Goal: Complete application form

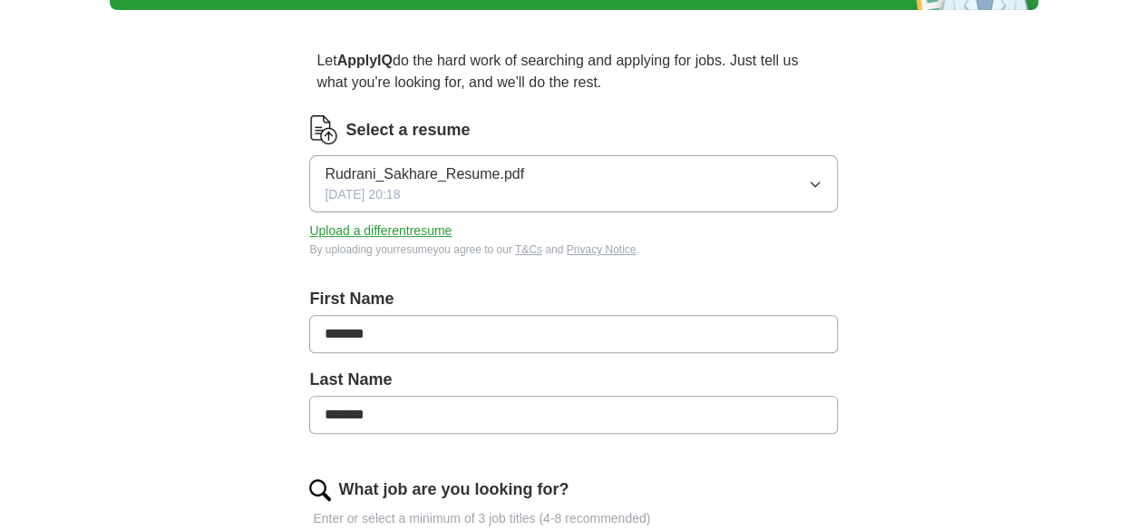
scroll to position [121, 0]
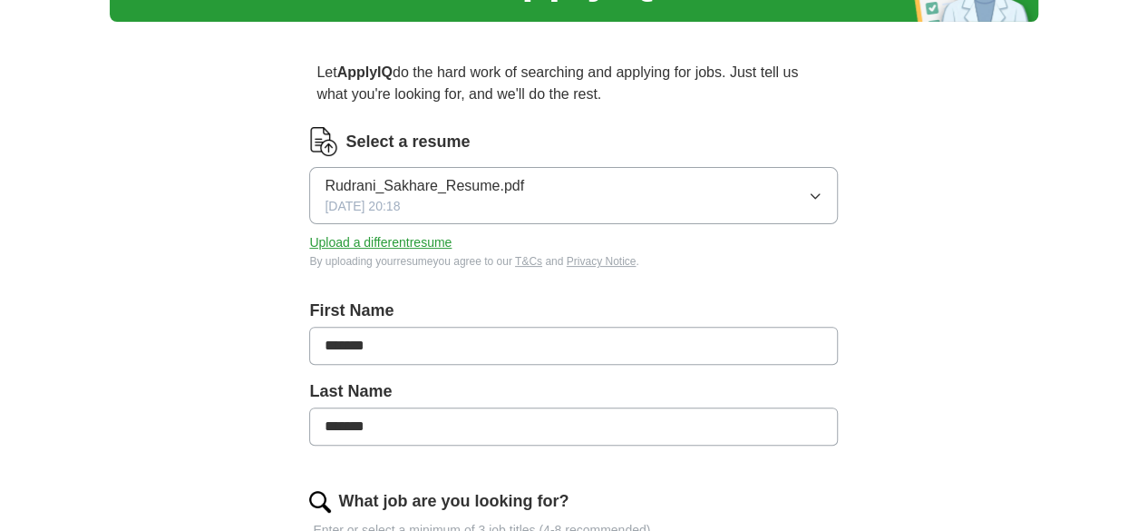
click at [678, 200] on button "Rudrani_Sakhare_Resume.pdf [DATE] 20:18" at bounding box center [573, 195] width 528 height 57
click at [528, 221] on button "Rudrani_Sakhare_Resume.pdf [DATE] 20:18" at bounding box center [573, 195] width 528 height 57
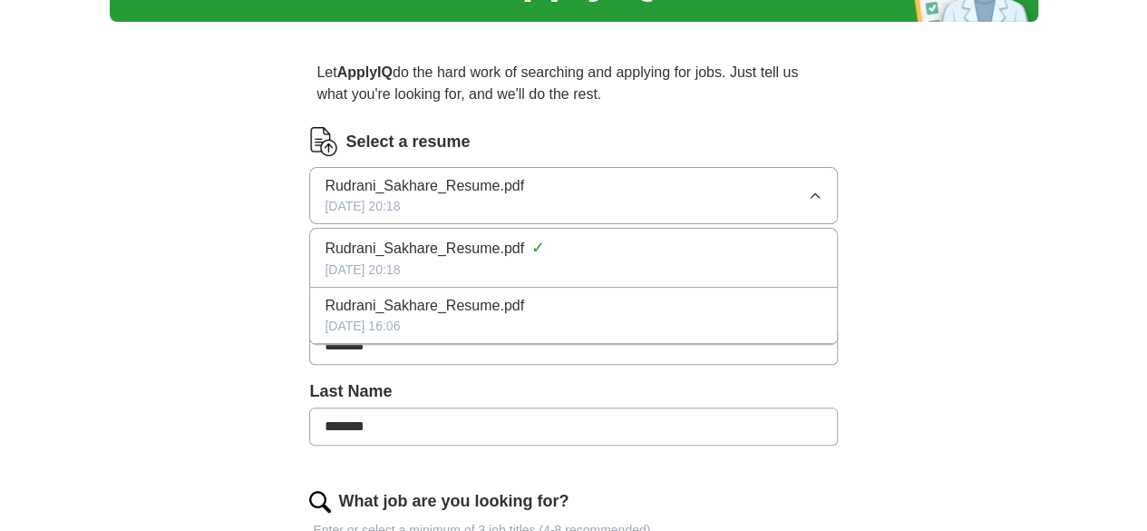
click at [359, 284] on li "Rudrani_Sakhare_Resume.pdf ✓ [DATE] 20:18" at bounding box center [573, 258] width 526 height 59
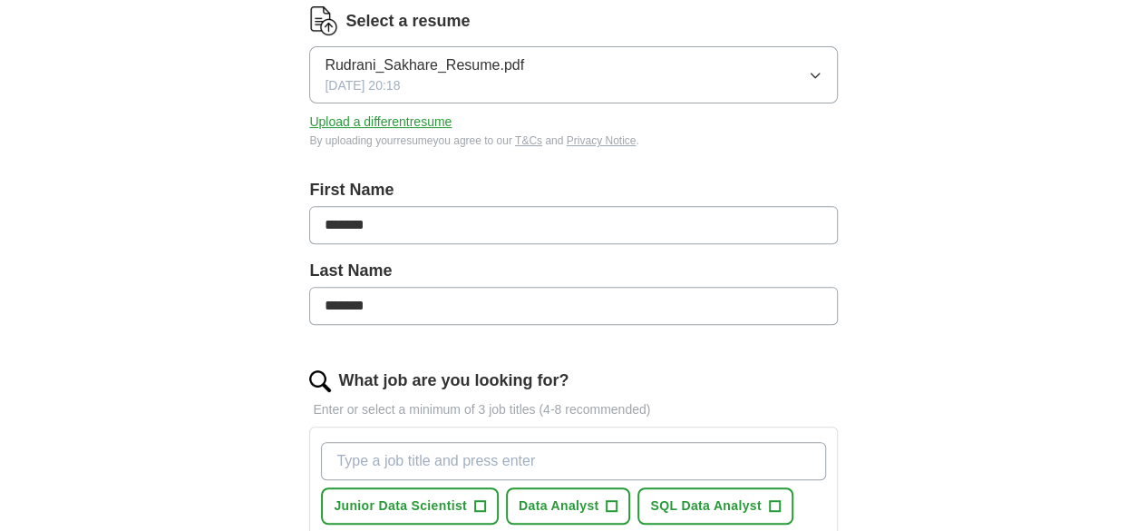
scroll to position [604, 0]
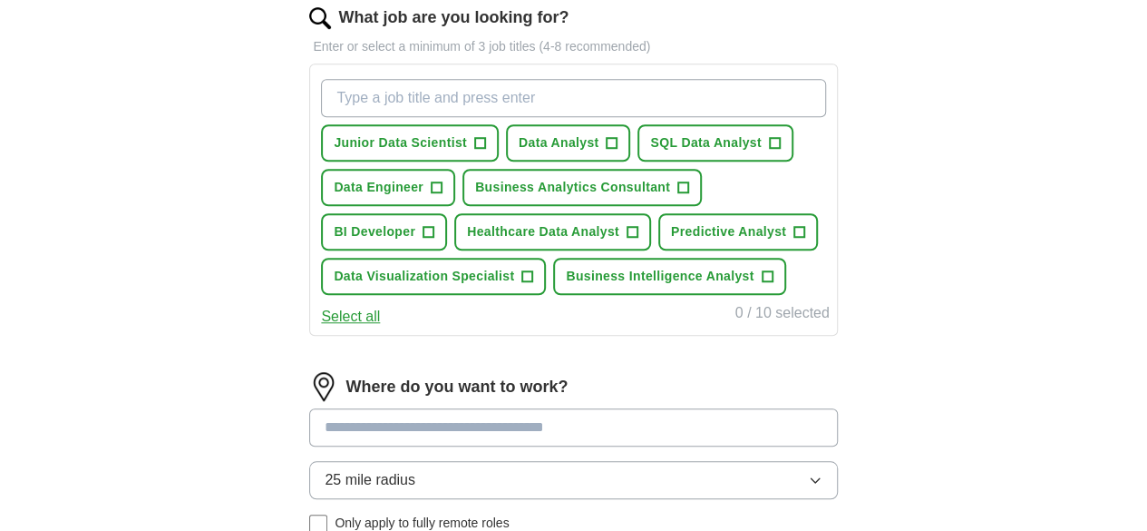
click at [359, 336] on div "Junior Data Scientist + Data Analyst + SQL Data Analyst + Data Engineer + Busin…" at bounding box center [573, 199] width 528 height 272
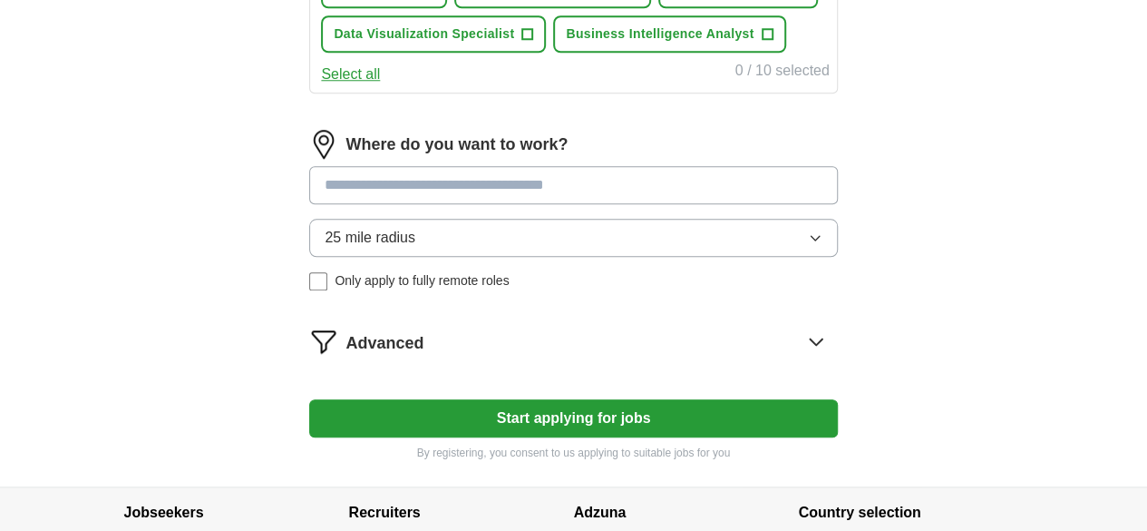
click at [496, 295] on div "Where do you want to work? 25 mile radius Only apply to fully remote roles" at bounding box center [573, 217] width 528 height 175
click at [521, 204] on input at bounding box center [573, 185] width 528 height 38
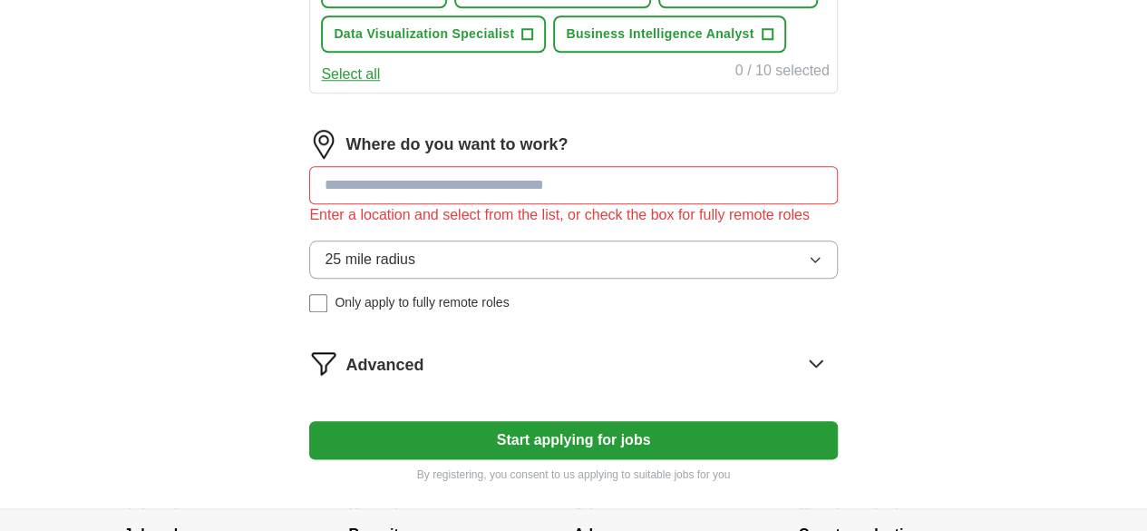
click at [502, 307] on div "Where do you want to work? Enter a location and select from the list, or check …" at bounding box center [573, 228] width 528 height 197
click at [500, 204] on input at bounding box center [573, 185] width 528 height 38
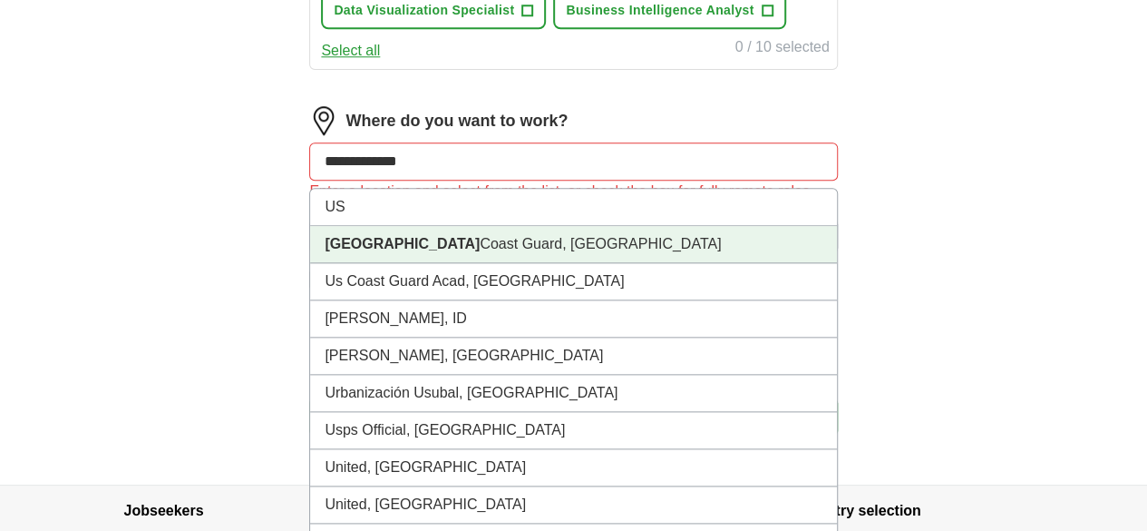
scroll to position [749, 0]
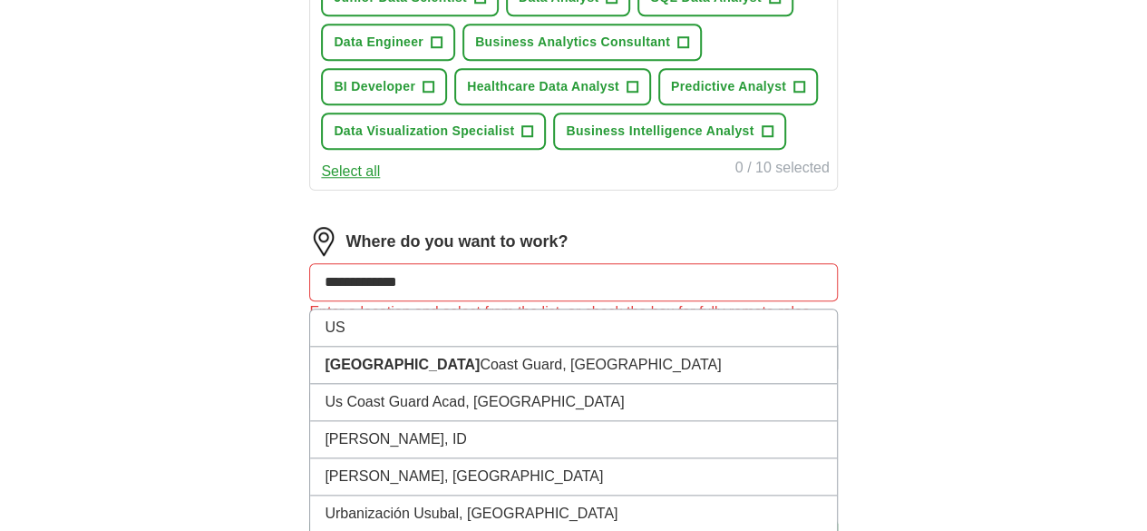
click at [429, 301] on input "**********" at bounding box center [573, 282] width 528 height 38
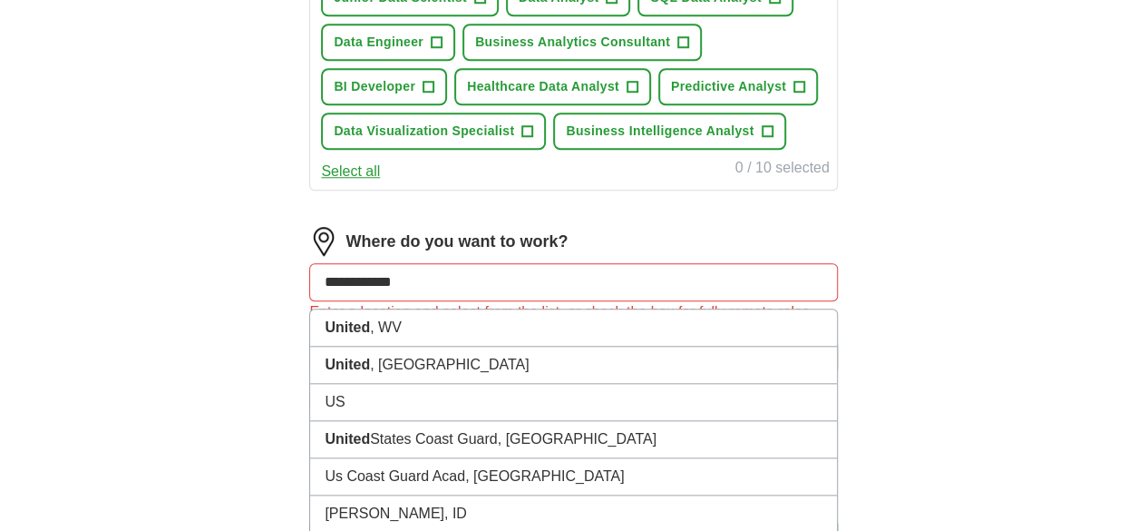
type input "**********"
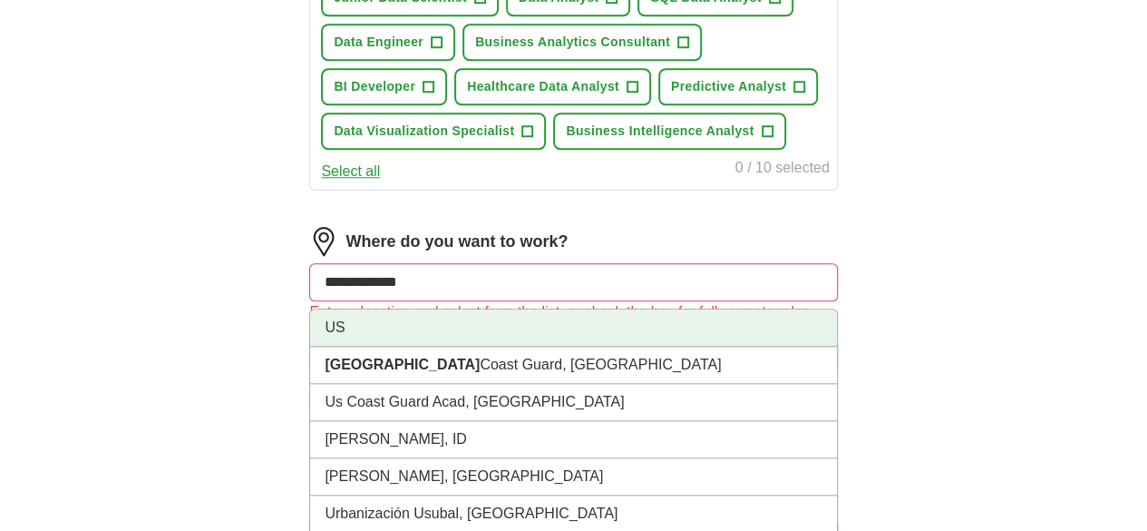
click at [436, 346] on li "US" at bounding box center [573, 327] width 526 height 37
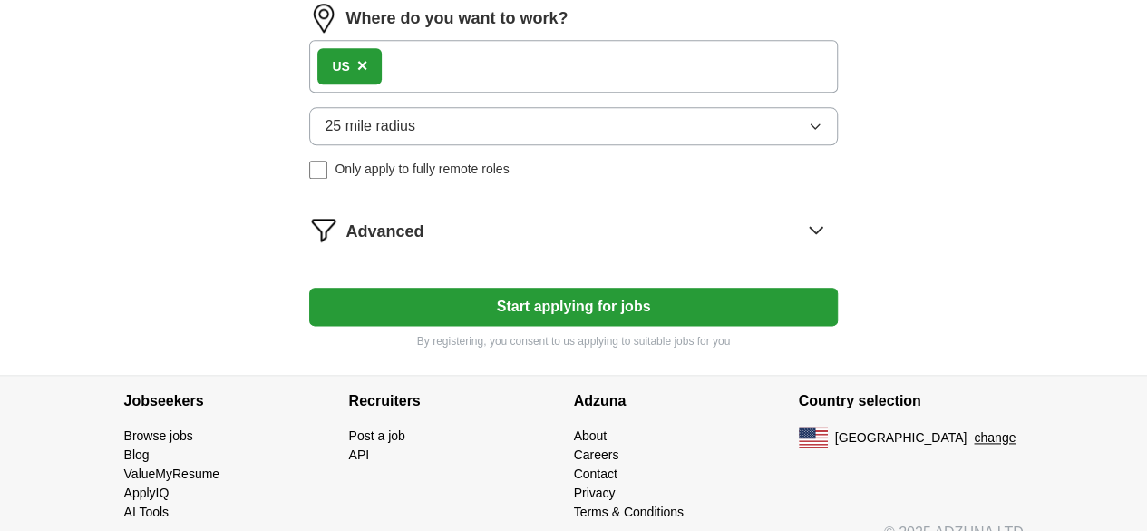
scroll to position [990, 0]
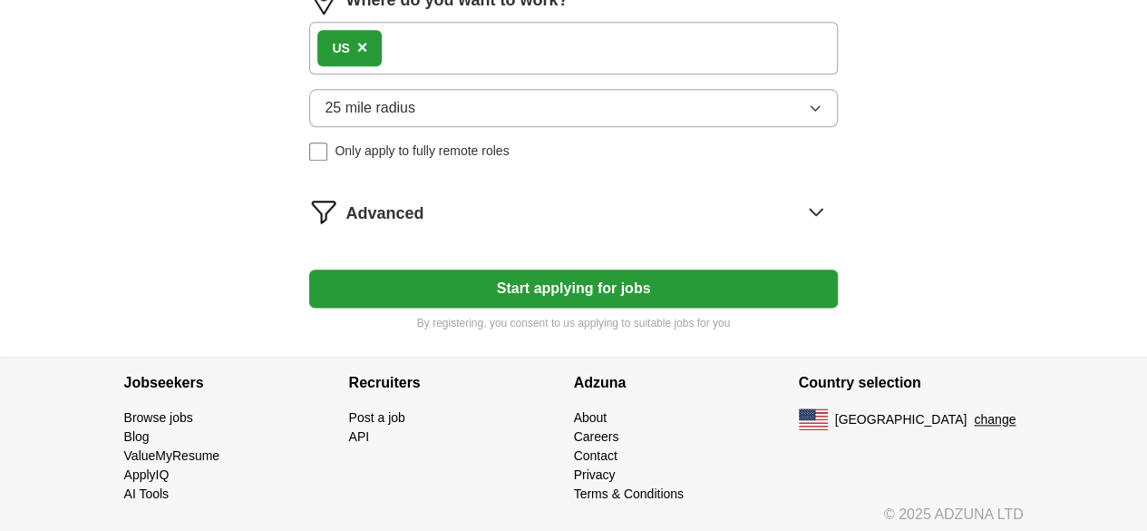
click at [582, 127] on button "25 mile radius" at bounding box center [573, 108] width 528 height 38
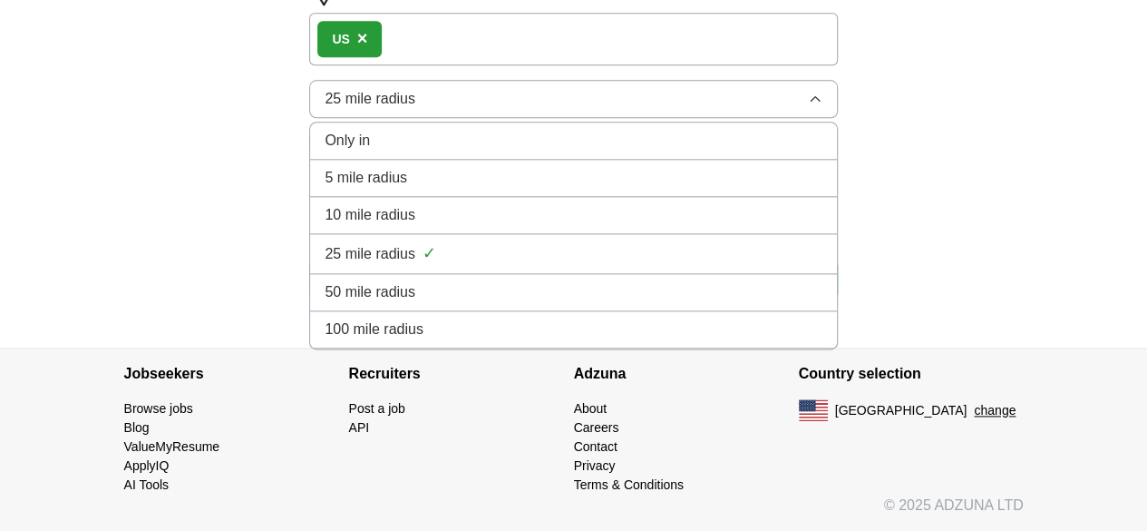
scroll to position [1083, 0]
click at [424, 322] on span "100 mile radius" at bounding box center [374, 329] width 99 height 22
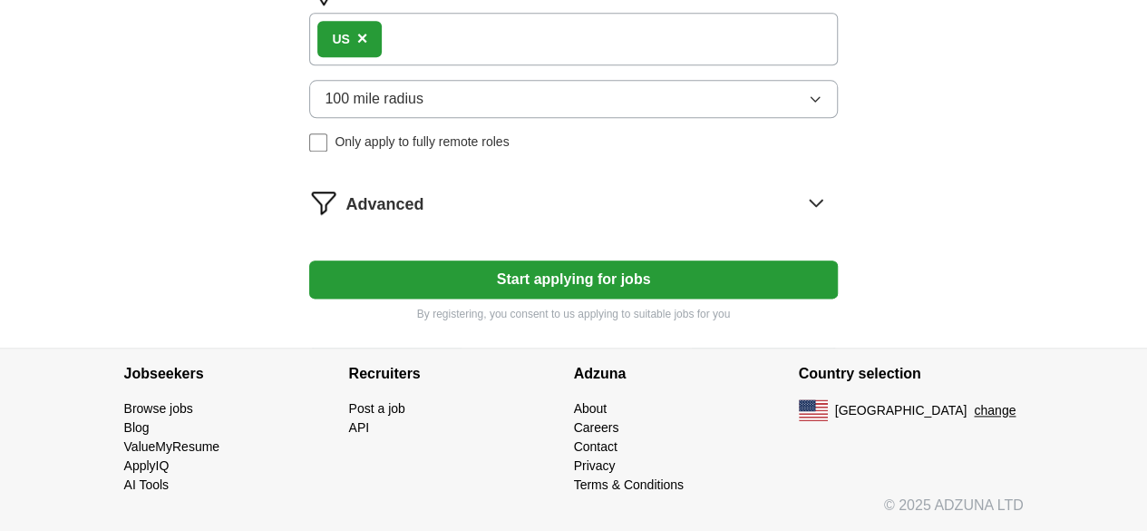
click at [619, 275] on button "Start applying for jobs" at bounding box center [573, 279] width 528 height 38
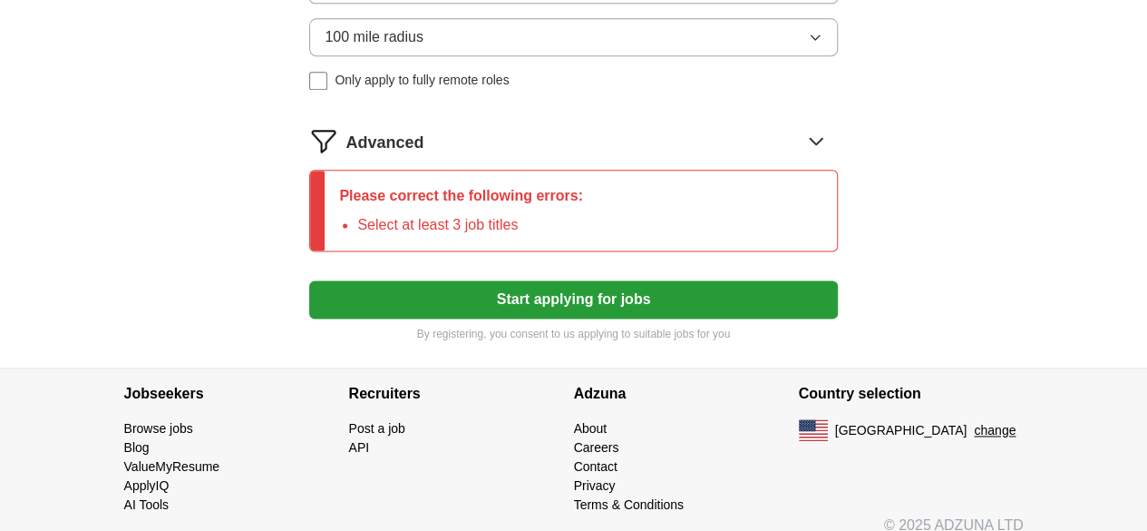
scroll to position [1105, 0]
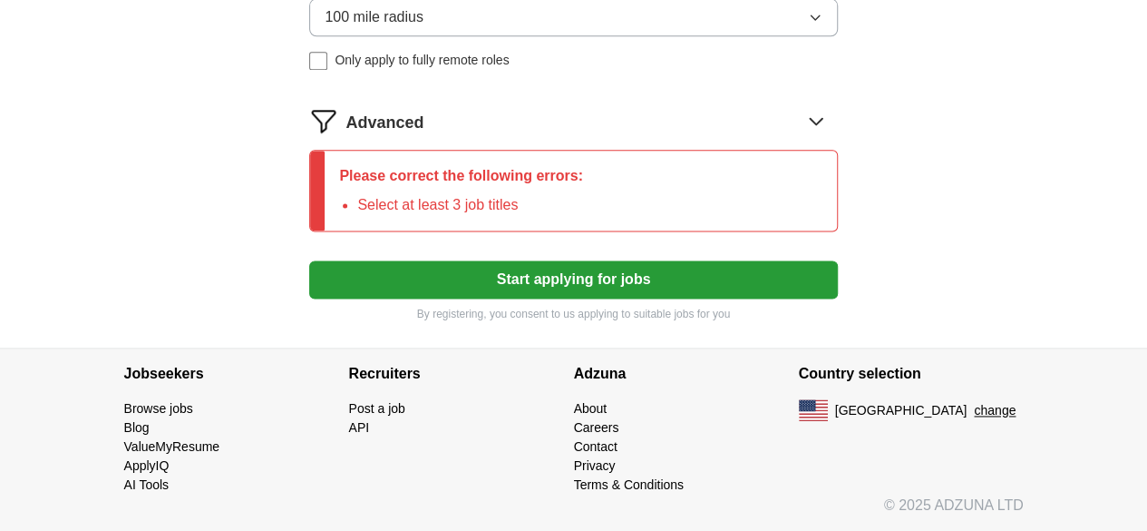
click at [528, 298] on button "Start applying for jobs" at bounding box center [573, 279] width 528 height 38
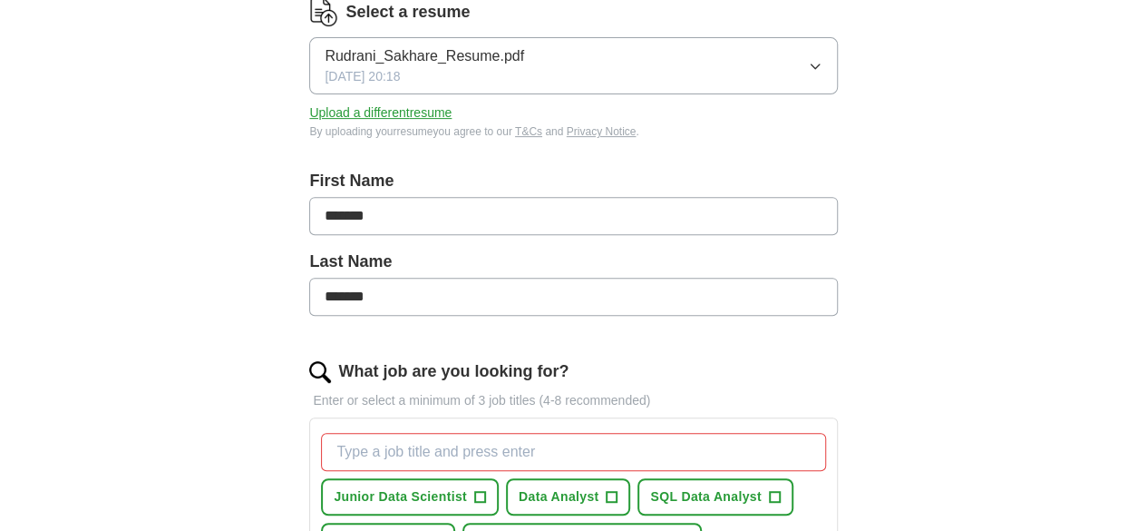
scroll to position [500, 0]
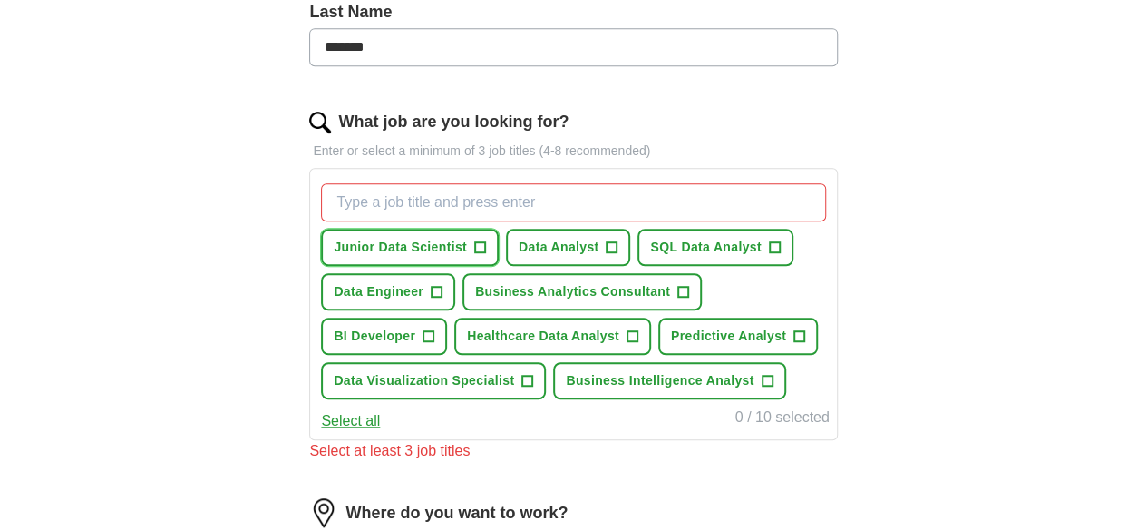
click at [485, 242] on span "+" at bounding box center [479, 247] width 11 height 15
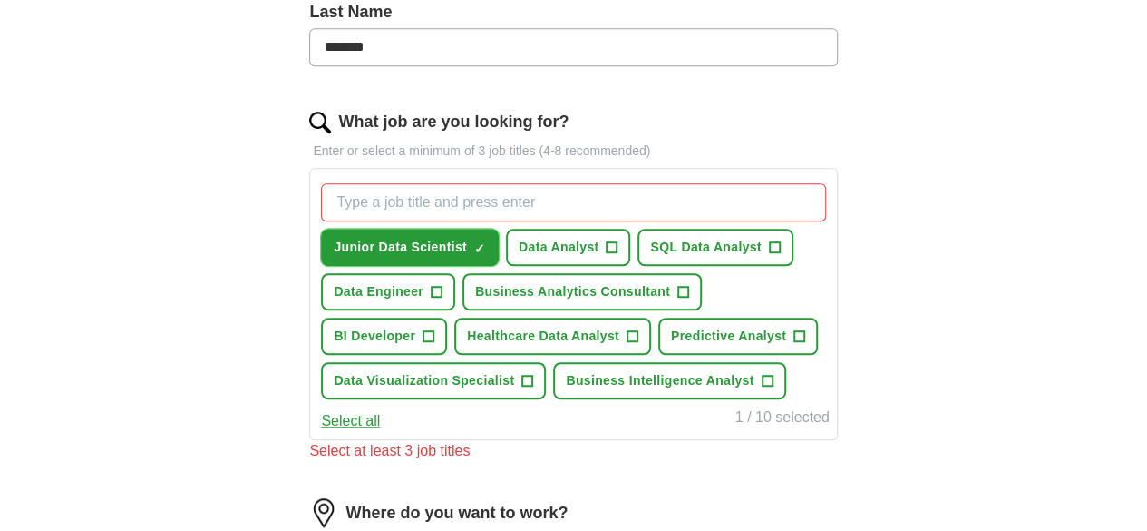
click at [0, 0] on span "×" at bounding box center [0, 0] width 0 height 0
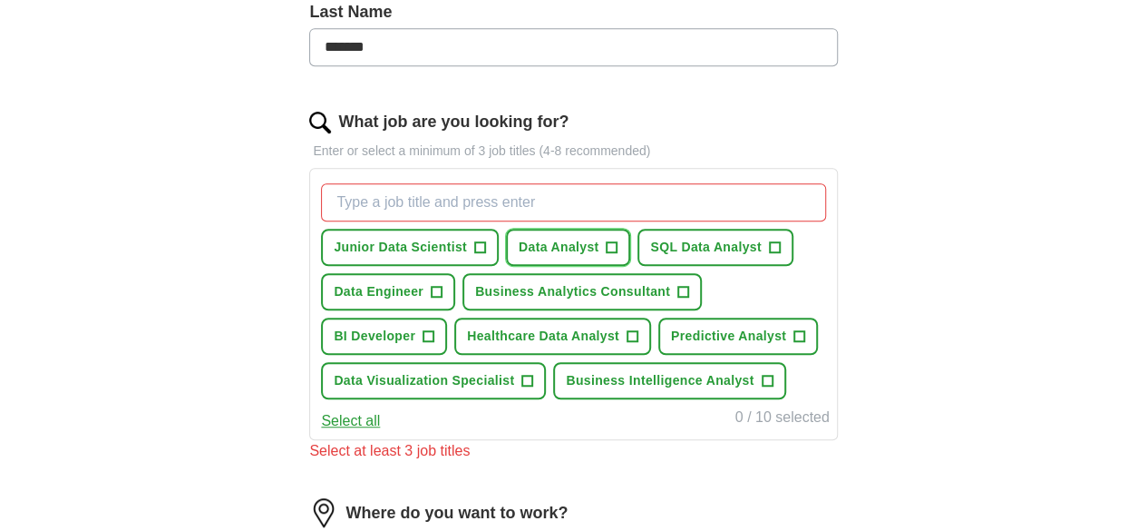
click at [618, 246] on span "+" at bounding box center [612, 247] width 11 height 15
click at [455, 304] on button "Data Engineer +" at bounding box center [388, 291] width 134 height 37
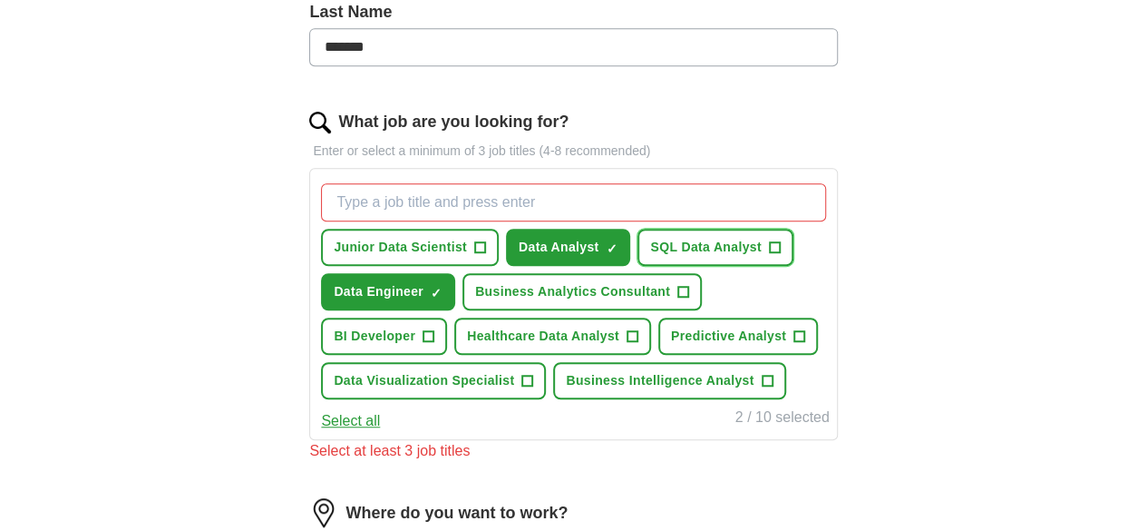
click at [650, 257] on span "SQL Data Analyst" at bounding box center [705, 247] width 111 height 19
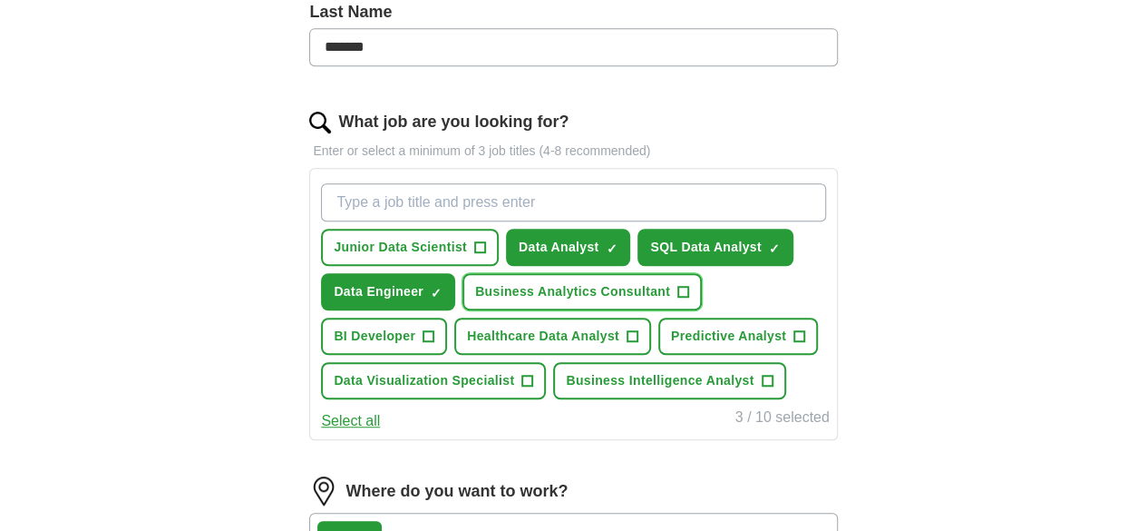
click at [502, 301] on span "Business Analytics Consultant" at bounding box center [572, 291] width 195 height 19
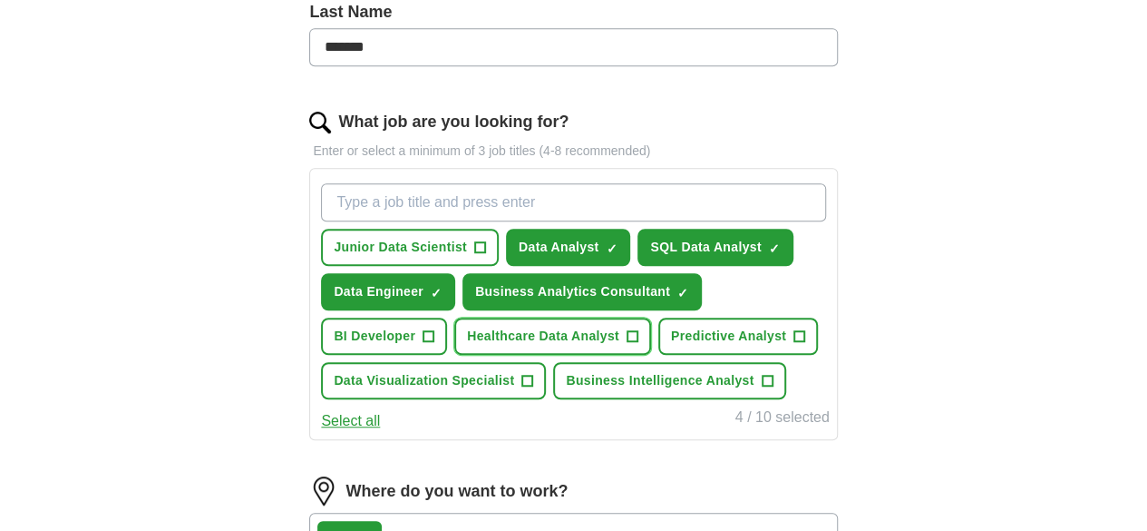
click at [627, 344] on span "+" at bounding box center [632, 336] width 11 height 15
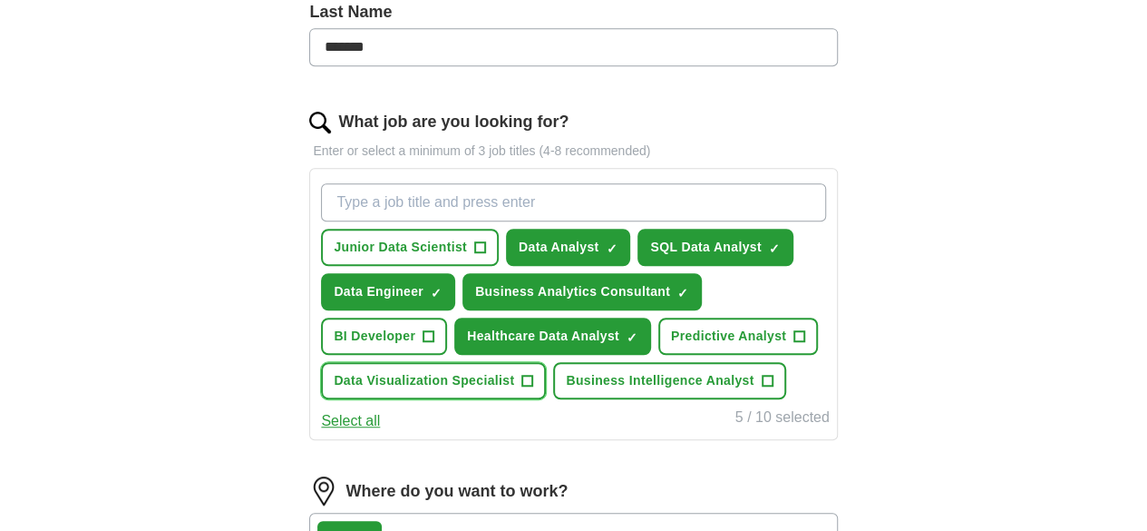
click at [546, 399] on button "Data Visualization Specialist +" at bounding box center [433, 380] width 225 height 37
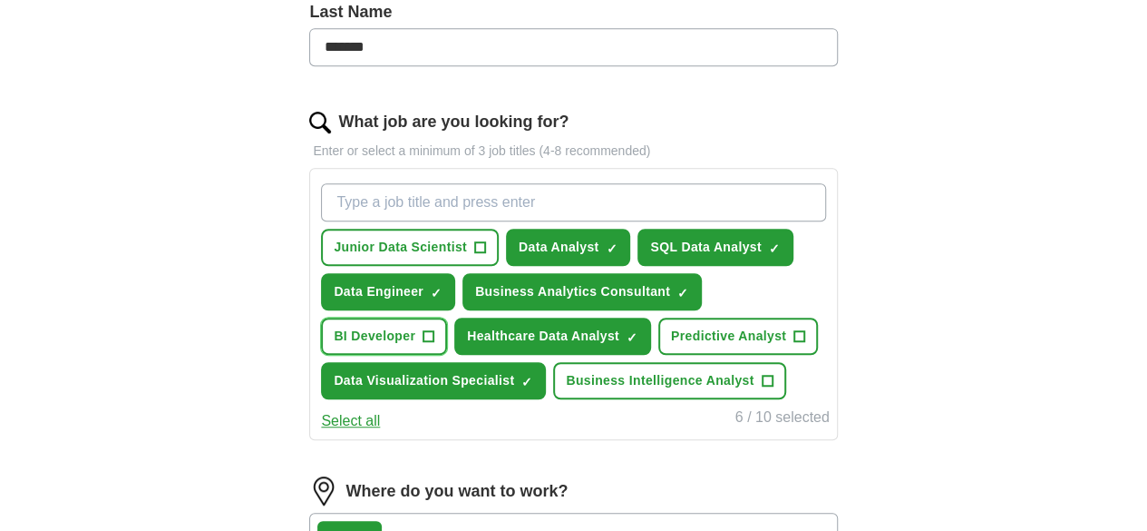
click at [447, 317] on button "BI Developer +" at bounding box center [384, 335] width 126 height 37
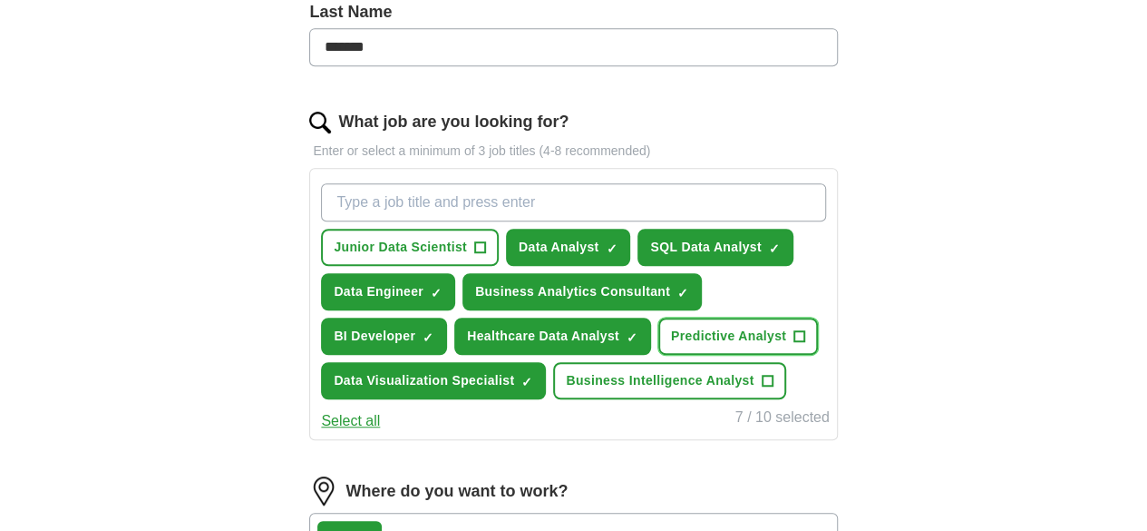
click at [662, 355] on button "Predictive Analyst +" at bounding box center [738, 335] width 160 height 37
click at [543, 406] on div "Junior Data Scientist + Data Analyst ✓ × SQL Data Analyst ✓ × Data Engineer ✓ ×…" at bounding box center [572, 291] width 511 height 230
click at [566, 390] on span "Business Intelligence Analyst" at bounding box center [660, 380] width 188 height 19
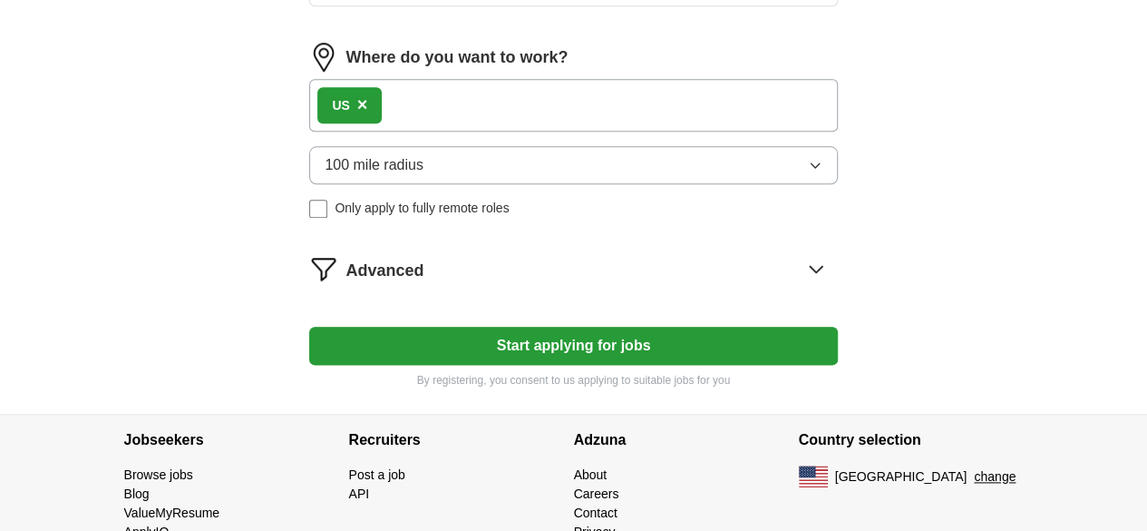
scroll to position [1083, 0]
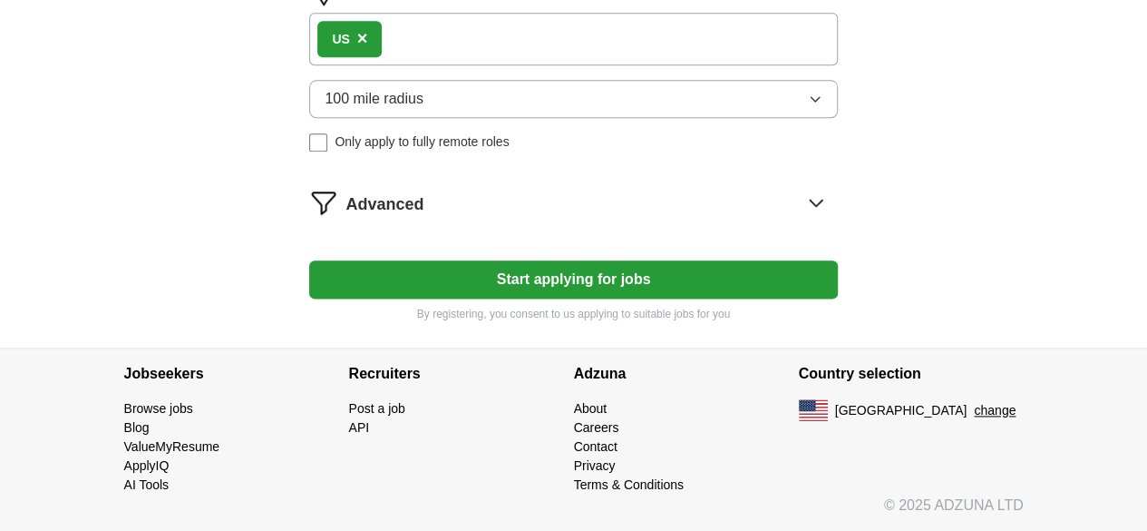
click at [589, 269] on button "Start applying for jobs" at bounding box center [573, 279] width 528 height 38
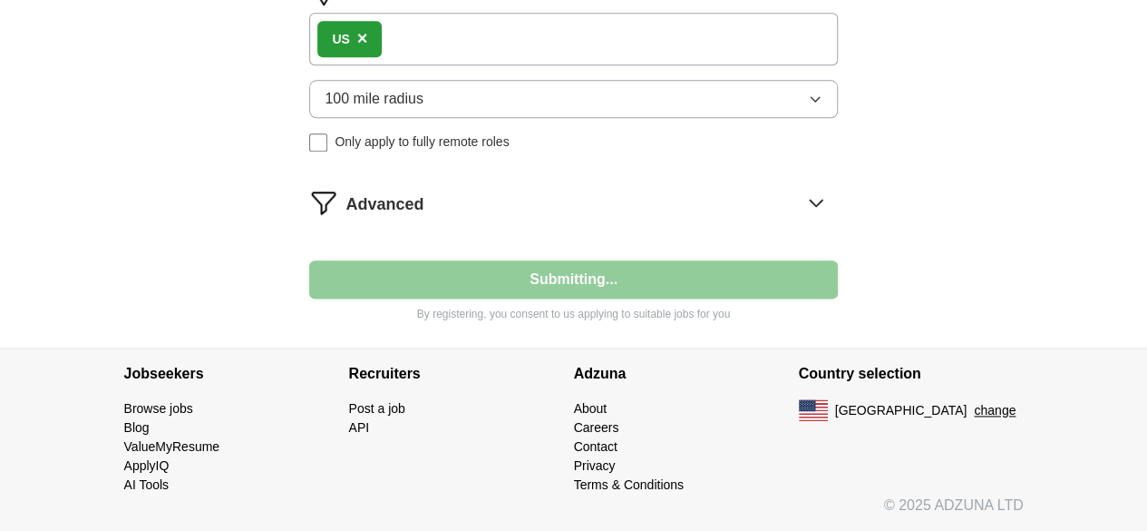
select select "**"
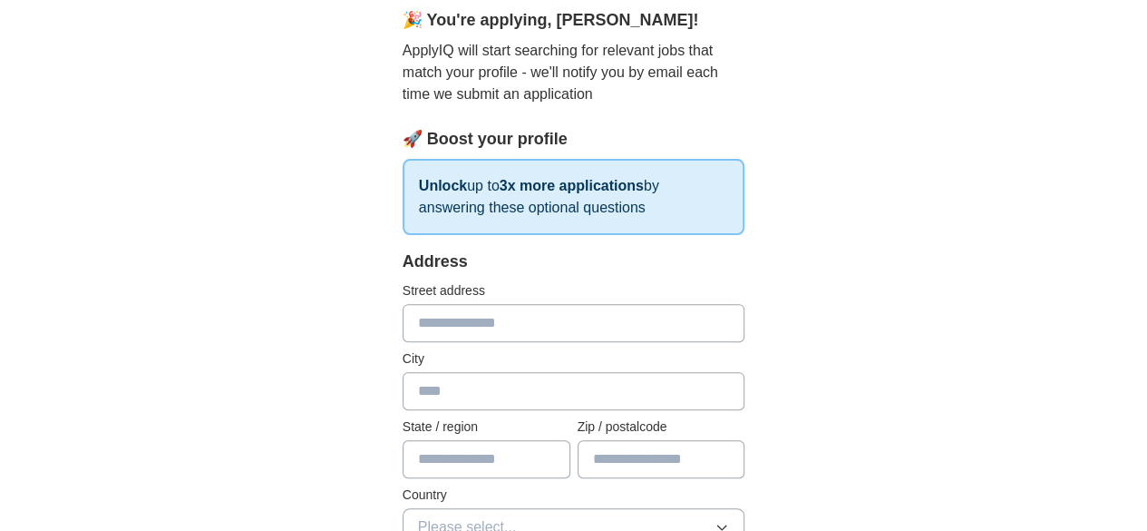
scroll to position [241, 0]
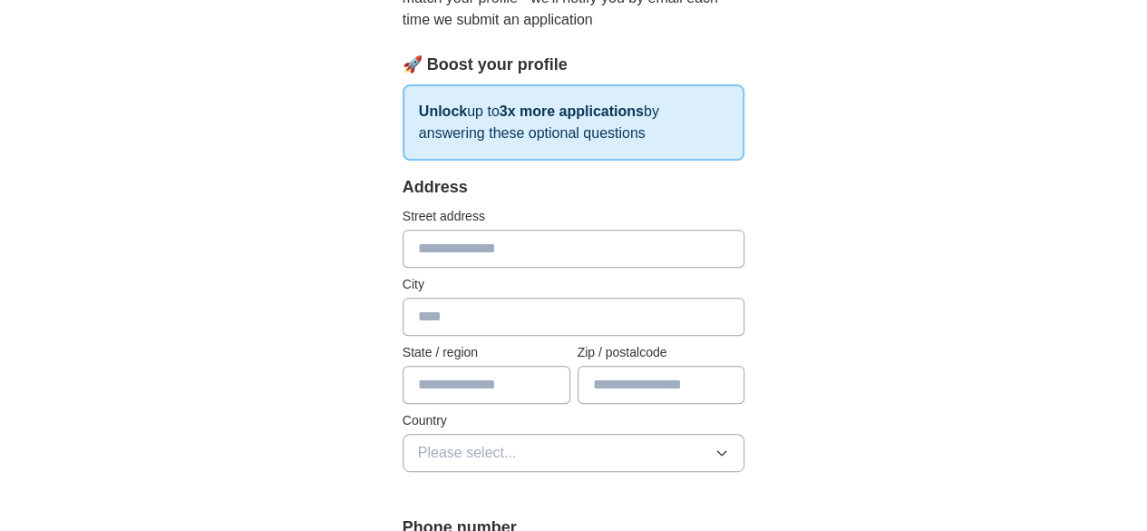
drag, startPoint x: 511, startPoint y: 242, endPoint x: 547, endPoint y: 240, distance: 36.3
click at [511, 242] on input "text" at bounding box center [574, 248] width 343 height 38
type input "**********"
type input "*********"
type input "**"
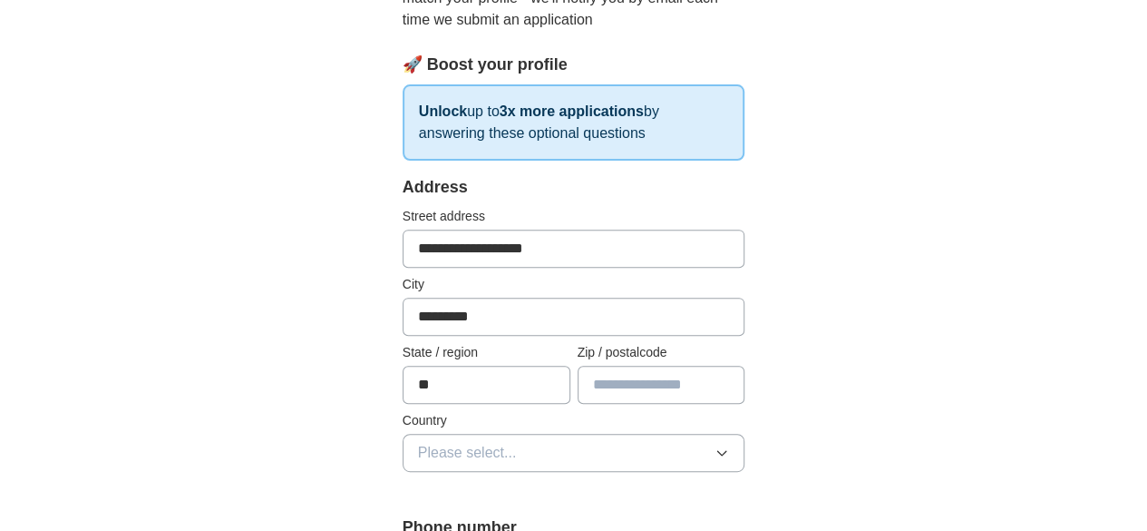
type input "*****"
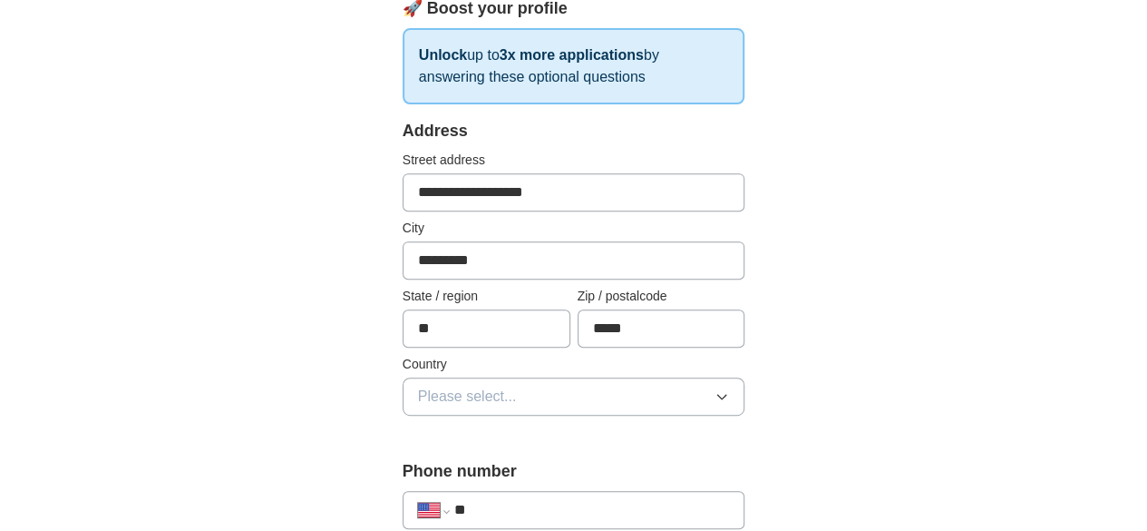
scroll to position [363, 0]
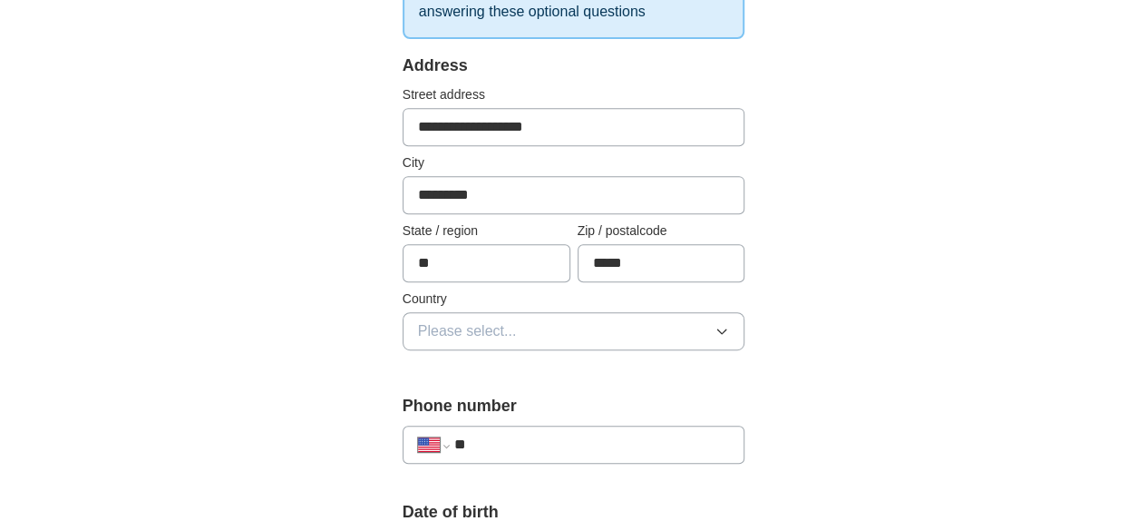
click at [644, 347] on div "**********" at bounding box center [574, 213] width 343 height 318
click at [534, 333] on button "Please select..." at bounding box center [574, 331] width 343 height 38
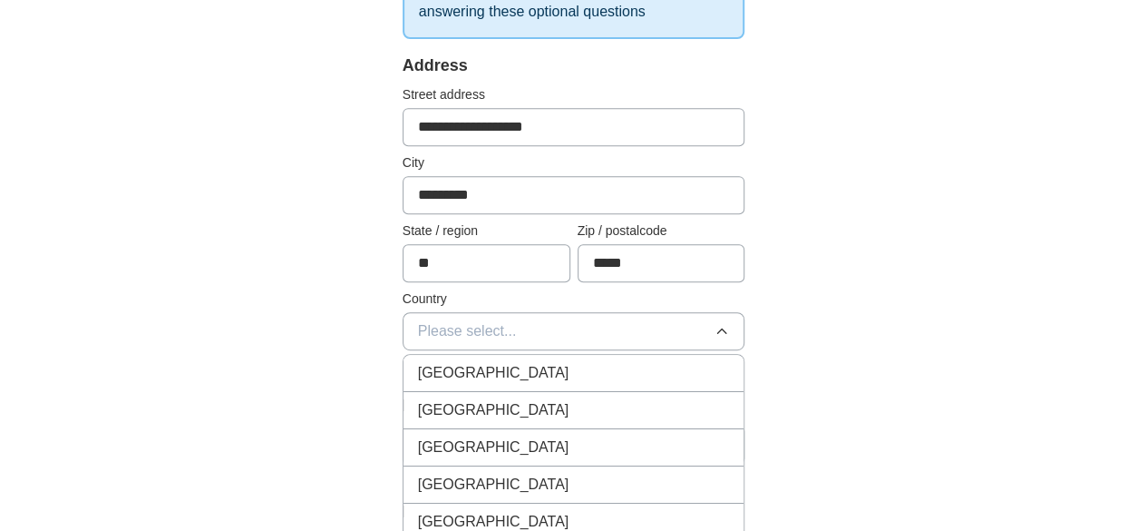
click at [479, 404] on div "[GEOGRAPHIC_DATA]" at bounding box center [574, 410] width 312 height 22
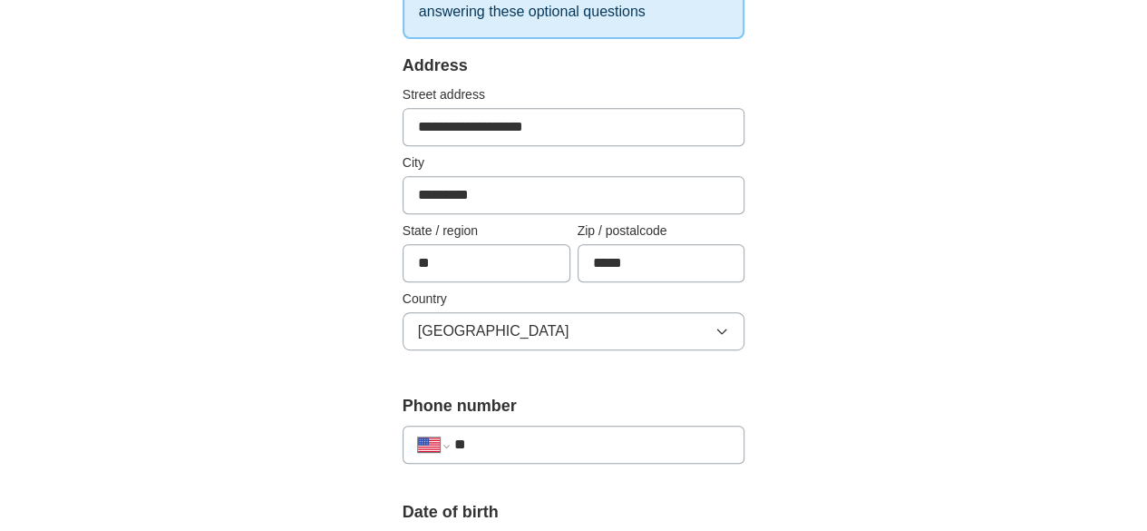
click at [501, 422] on div "**********" at bounding box center [574, 436] width 343 height 84
click at [502, 427] on div "**********" at bounding box center [574, 444] width 343 height 38
click at [504, 443] on input "**" at bounding box center [592, 444] width 276 height 22
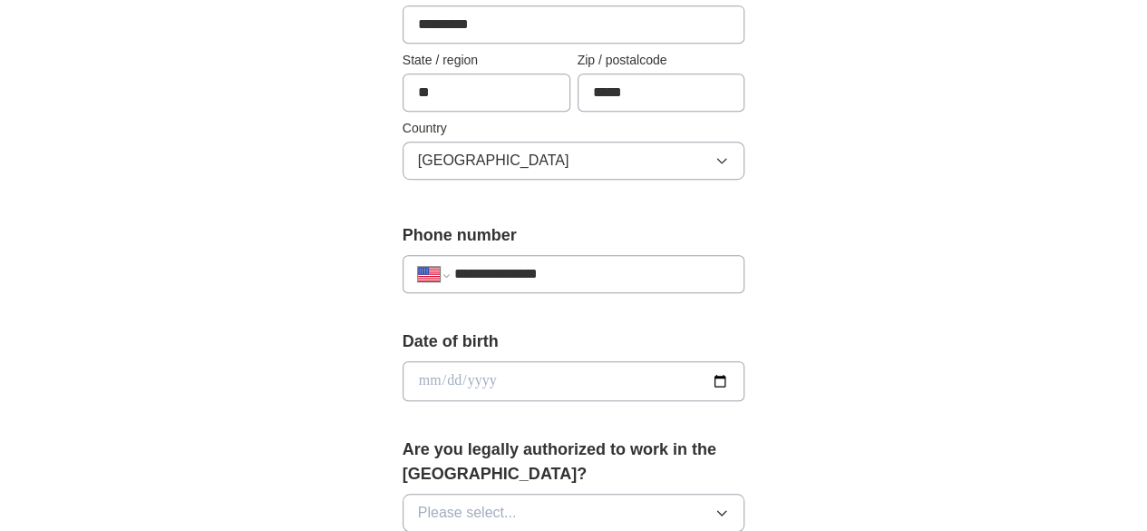
scroll to position [604, 0]
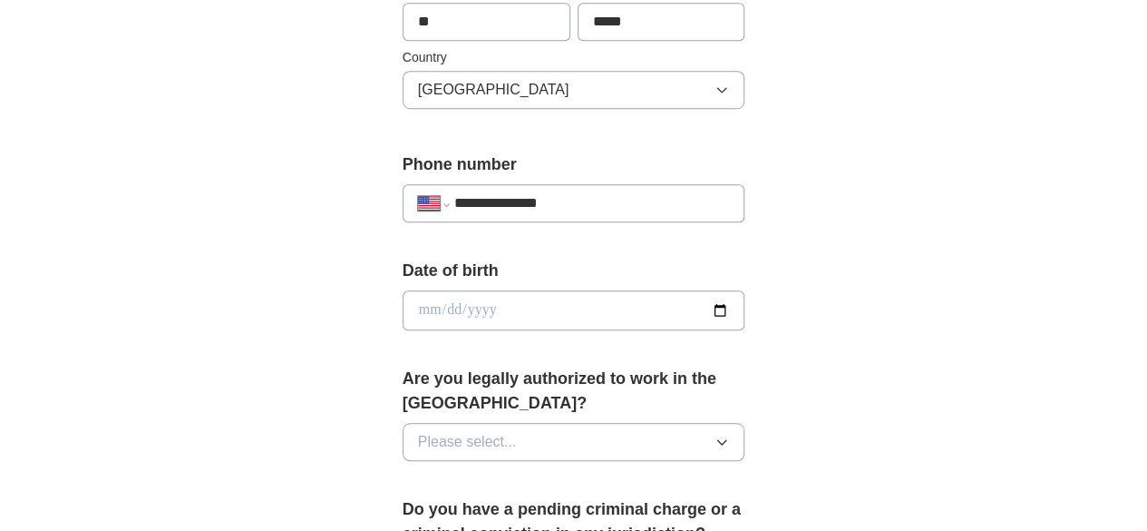
type input "**********"
click at [482, 304] on input "date" at bounding box center [574, 310] width 343 height 40
type input "**********"
click at [463, 431] on span "Please select..." at bounding box center [467, 442] width 99 height 22
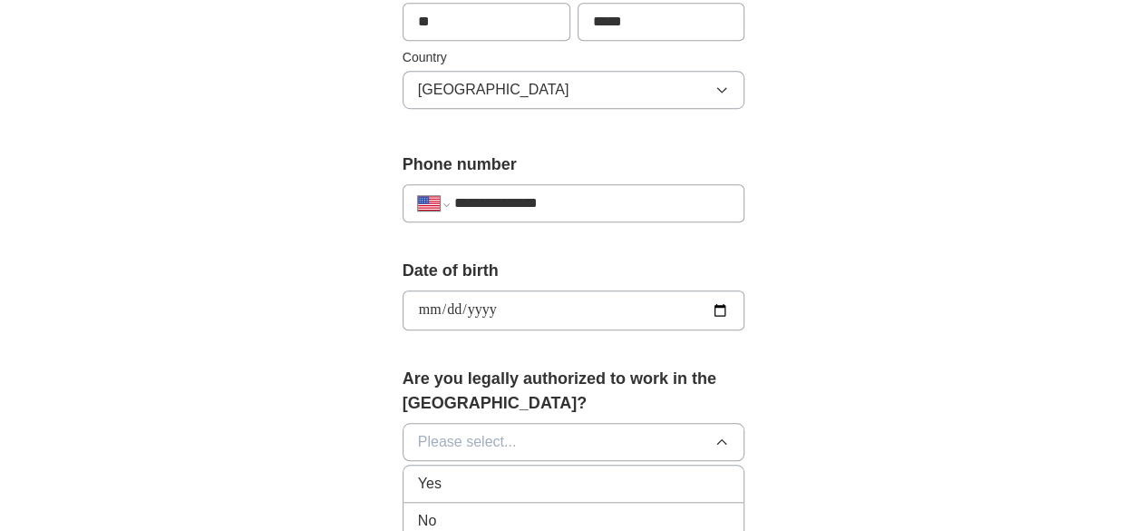
click at [437, 472] on div "Yes" at bounding box center [574, 483] width 312 height 22
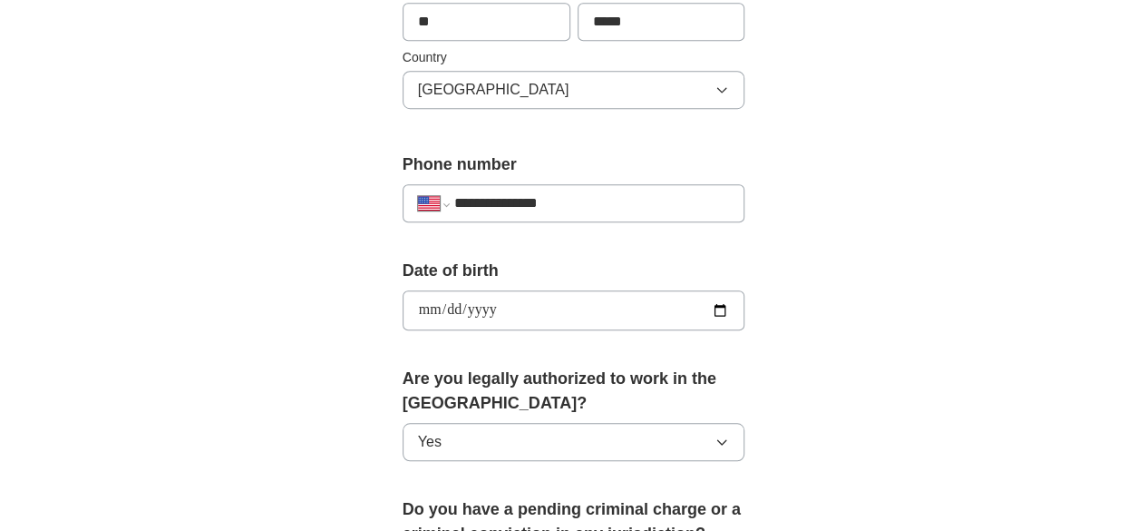
scroll to position [726, 0]
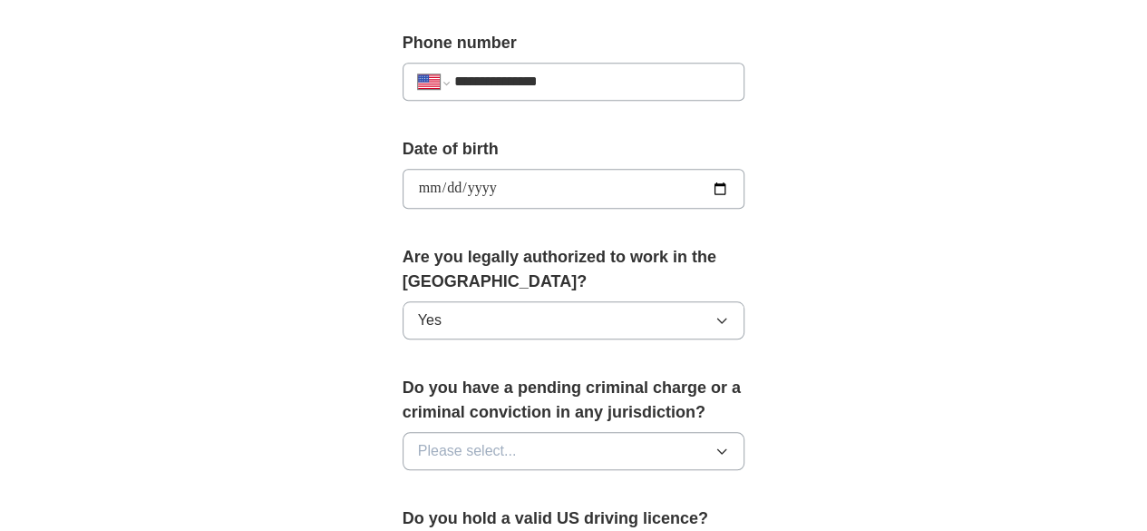
click at [425, 440] on span "Please select..." at bounding box center [467, 451] width 99 height 22
click at [414, 511] on li "No" at bounding box center [574, 529] width 341 height 37
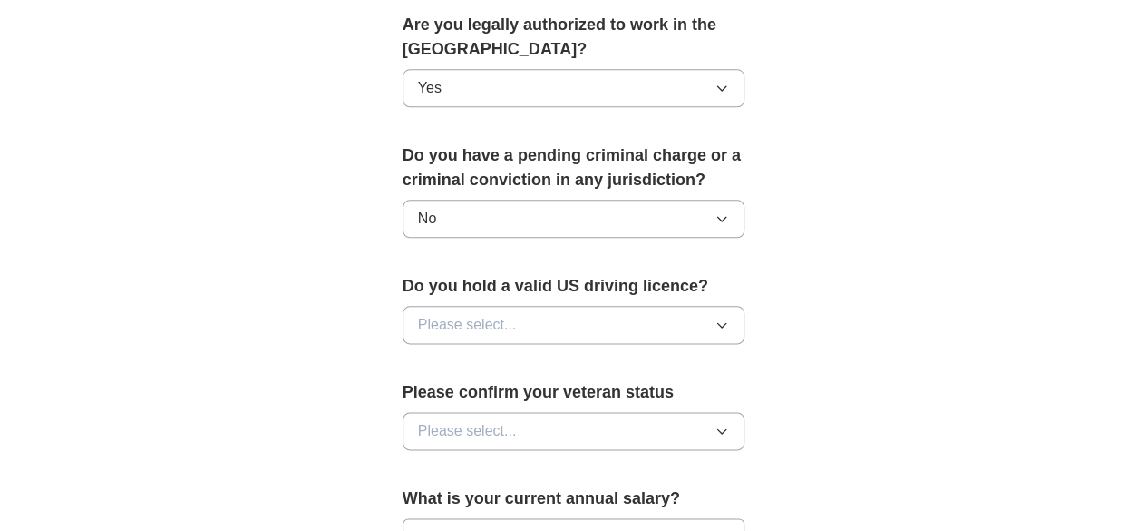
scroll to position [967, 0]
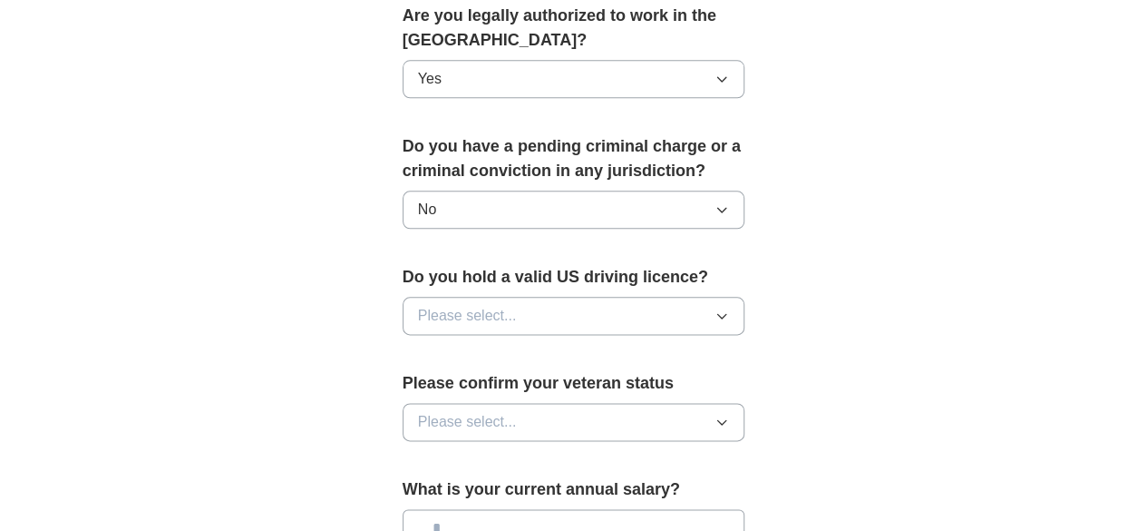
click at [508, 297] on button "Please select..." at bounding box center [574, 316] width 343 height 38
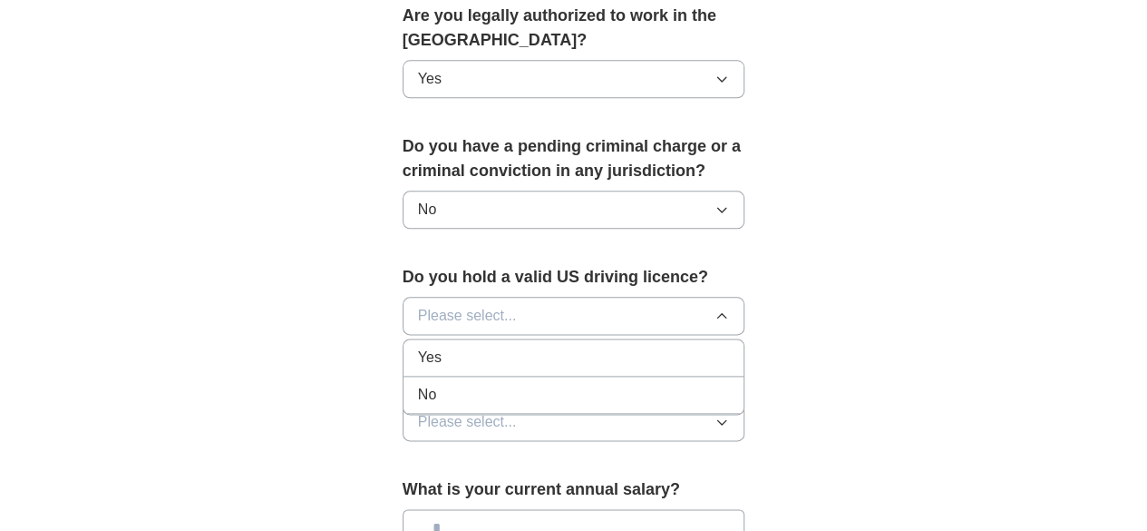
click at [436, 339] on li "Yes" at bounding box center [574, 357] width 341 height 37
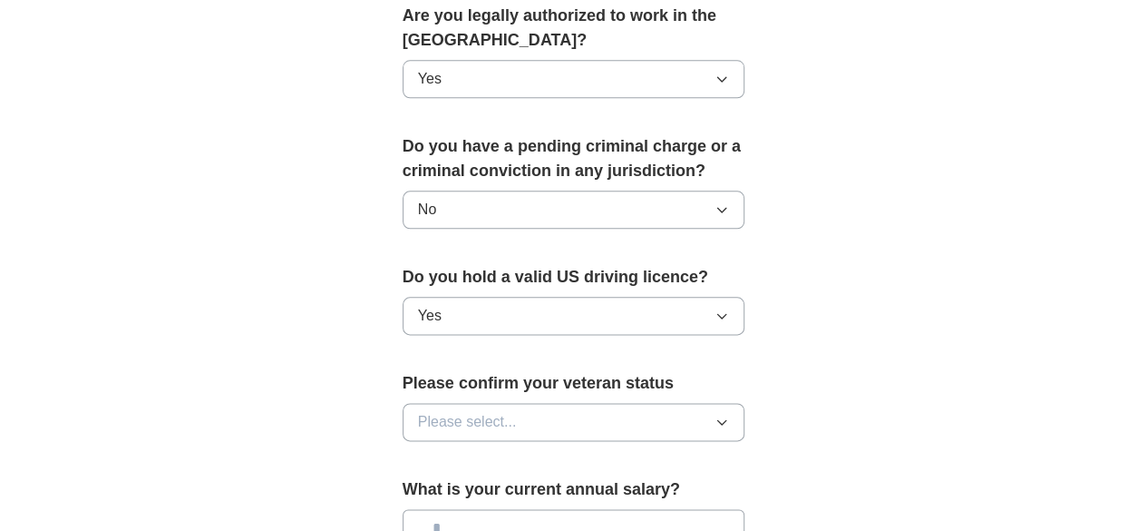
click at [450, 411] on span "Please select..." at bounding box center [467, 422] width 99 height 22
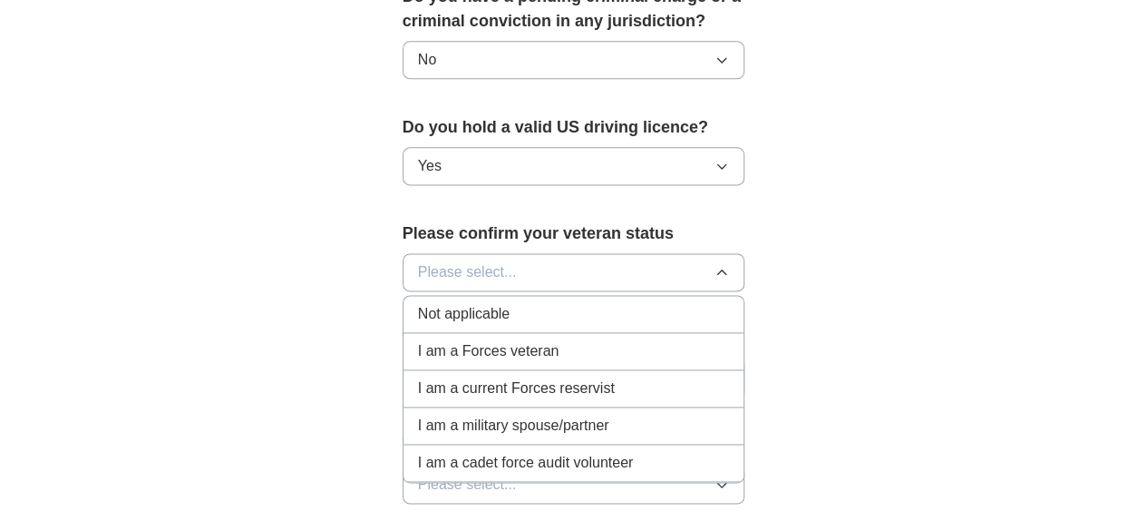
scroll to position [1209, 0]
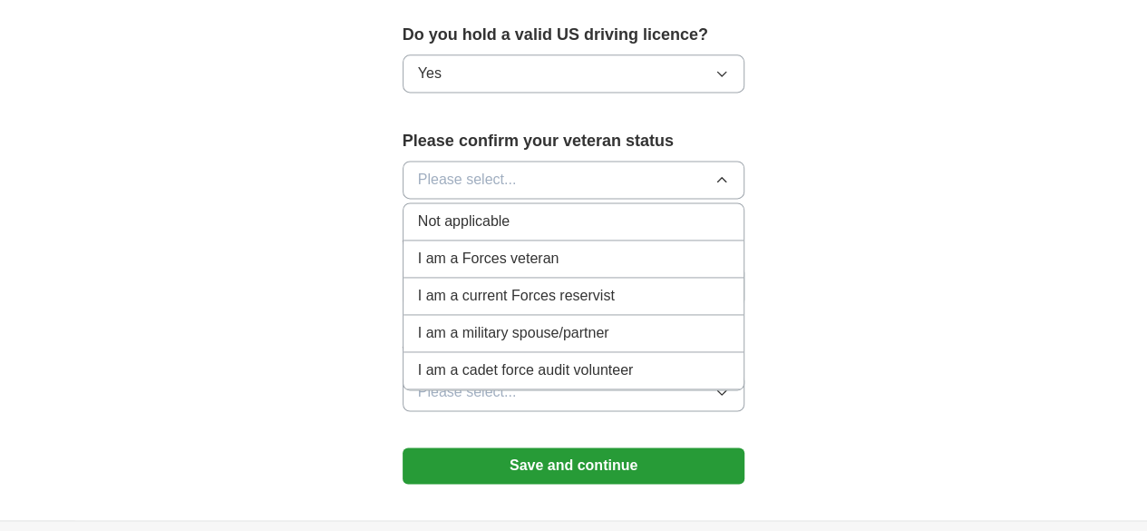
click at [490, 210] on div "Not applicable" at bounding box center [574, 221] width 312 height 22
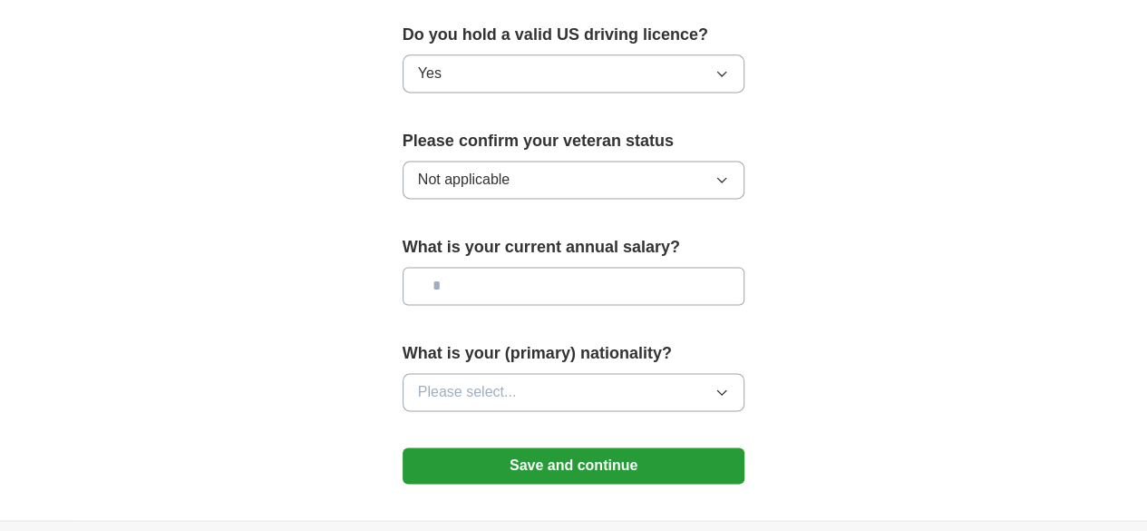
click at [484, 267] on input "text" at bounding box center [574, 286] width 343 height 38
click at [492, 267] on input "text" at bounding box center [574, 286] width 343 height 38
click at [486, 373] on button "Please select..." at bounding box center [574, 392] width 343 height 38
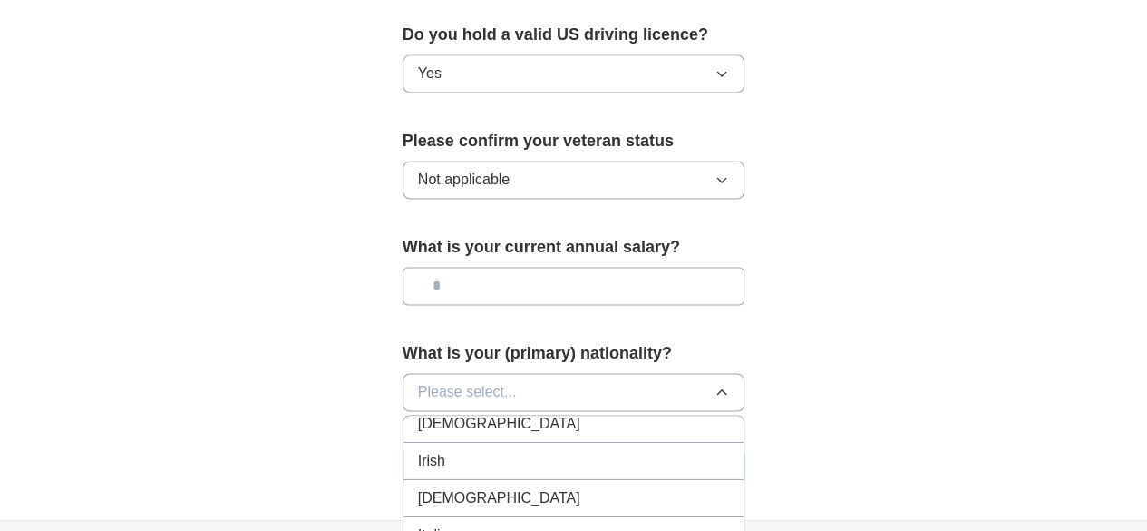
scroll to position [2902, 0]
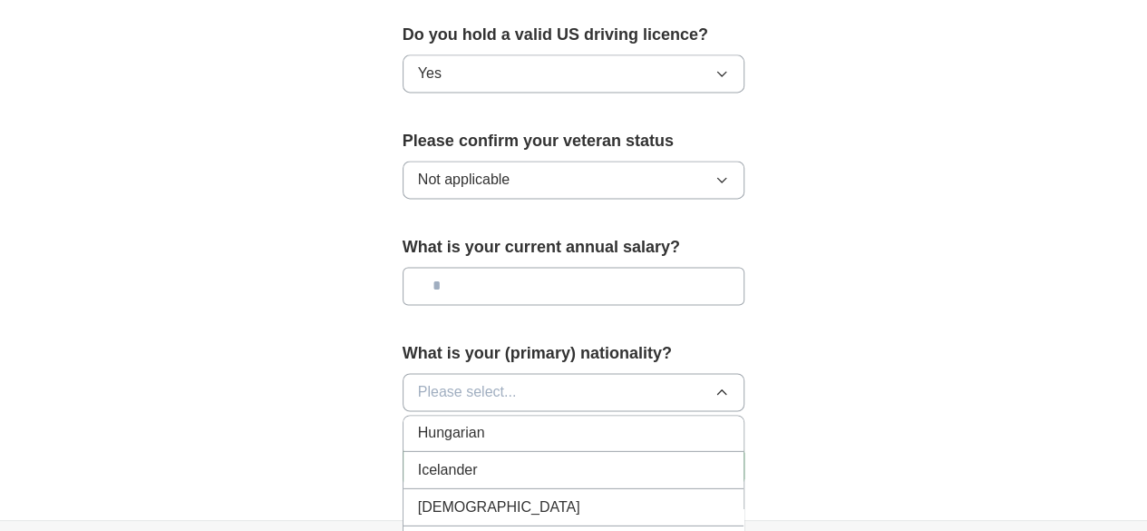
click at [421, 495] on div "[DEMOGRAPHIC_DATA]" at bounding box center [574, 506] width 312 height 22
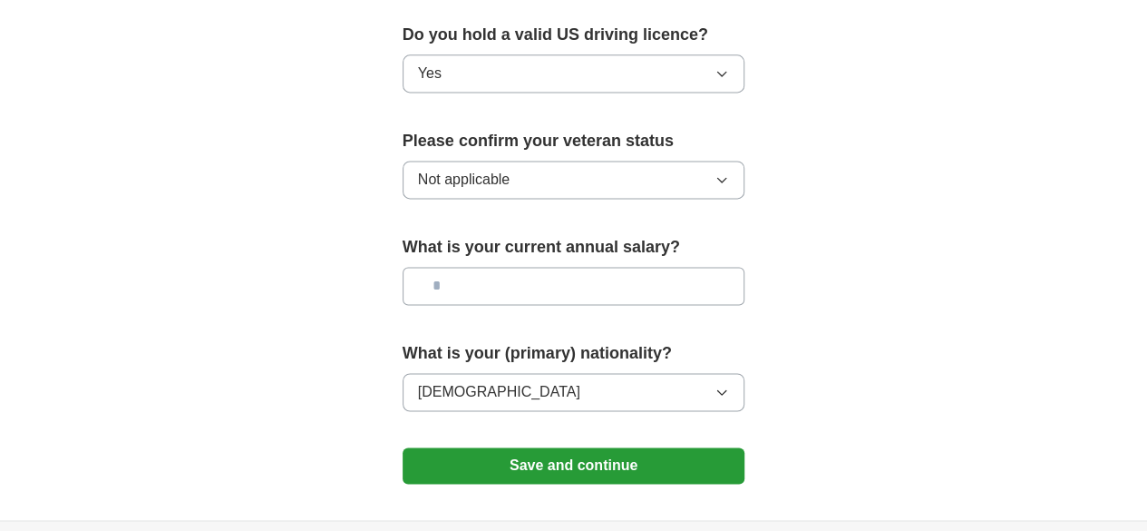
click at [403, 447] on button "Save and continue" at bounding box center [574, 465] width 343 height 36
